Goal: Entertainment & Leisure: Consume media (video, audio)

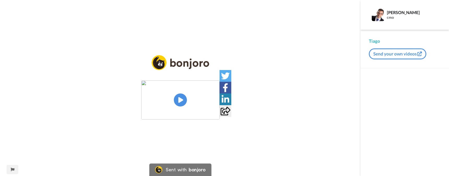
click at [177, 98] on img at bounding box center [180, 100] width 78 height 39
drag, startPoint x: 110, startPoint y: 123, endPoint x: 122, endPoint y: 115, distance: 14.0
click at [122, 115] on div "Play/Pause" at bounding box center [180, 91] width 360 height 72
click at [219, 116] on video at bounding box center [180, 100] width 78 height 39
click at [174, 118] on video at bounding box center [180, 100] width 78 height 39
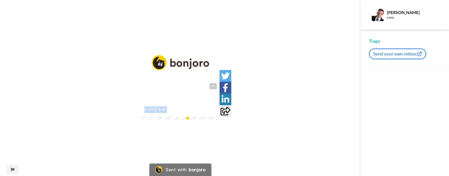
click at [158, 113] on span "3:18" at bounding box center [163, 109] width 10 height 7
click at [65, 101] on div "CC Play/Pause Pronto, ele respondeu, favorei o robô, passou para o na fila. 3:1…" at bounding box center [180, 91] width 360 height 72
click at [184, 111] on icon "Play/Pause" at bounding box center [180, 100] width 14 height 25
click at [172, 101] on video at bounding box center [180, 100] width 78 height 39
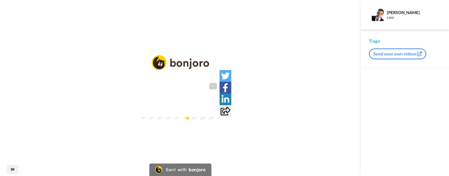
click at [175, 104] on icon at bounding box center [180, 100] width 14 height 14
